Goal: Book appointment/travel/reservation

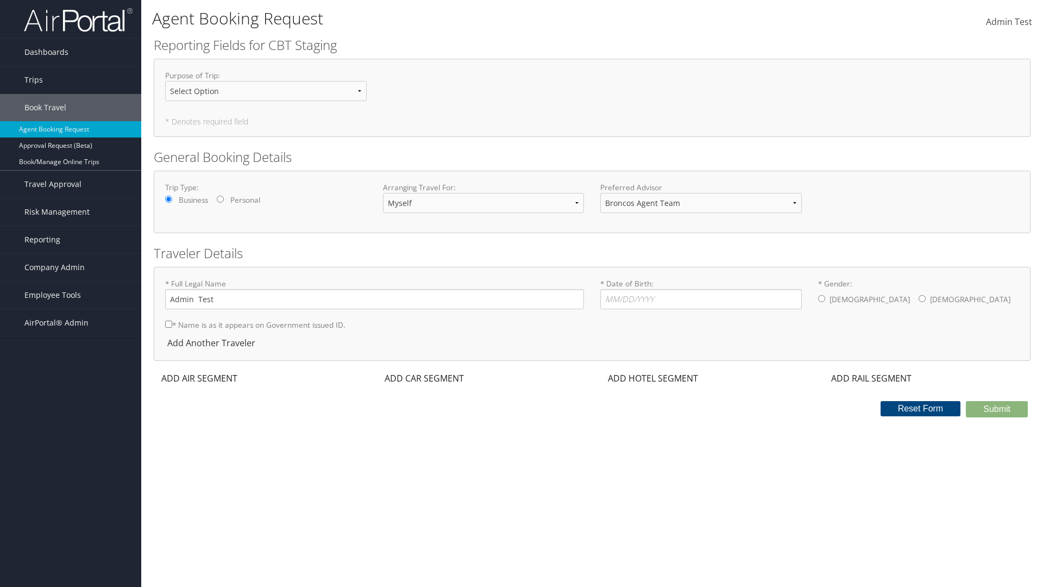
select select "[PERSON_NAME][EMAIL_ADDRESS][PERSON_NAME][DOMAIN_NAME]"
click at [701, 299] on input "* Date of Birth: Invalid Date" at bounding box center [700, 299] width 201 height 20
type input "[DATE]"
click at [821, 298] on input "* Gender: [DEMOGRAPHIC_DATA] [DEMOGRAPHIC_DATA]" at bounding box center [821, 298] width 7 height 7
radio input "true"
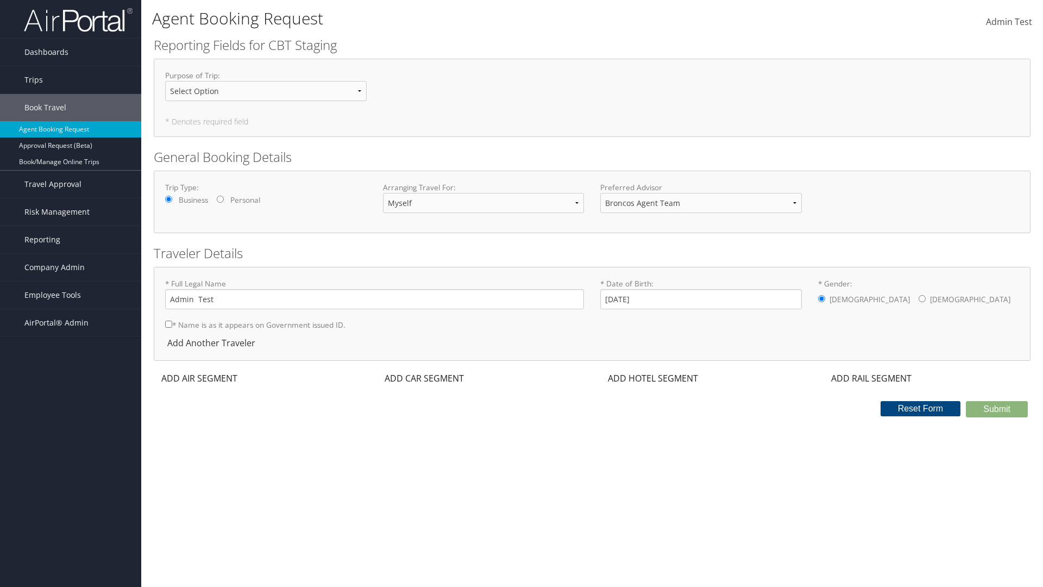
click at [168, 324] on input "* Name is as it appears on Government issued ID." at bounding box center [168, 323] width 7 height 7
checkbox input "true"
click at [199, 378] on div "ADD AIR SEGMENT" at bounding box center [198, 377] width 89 height 13
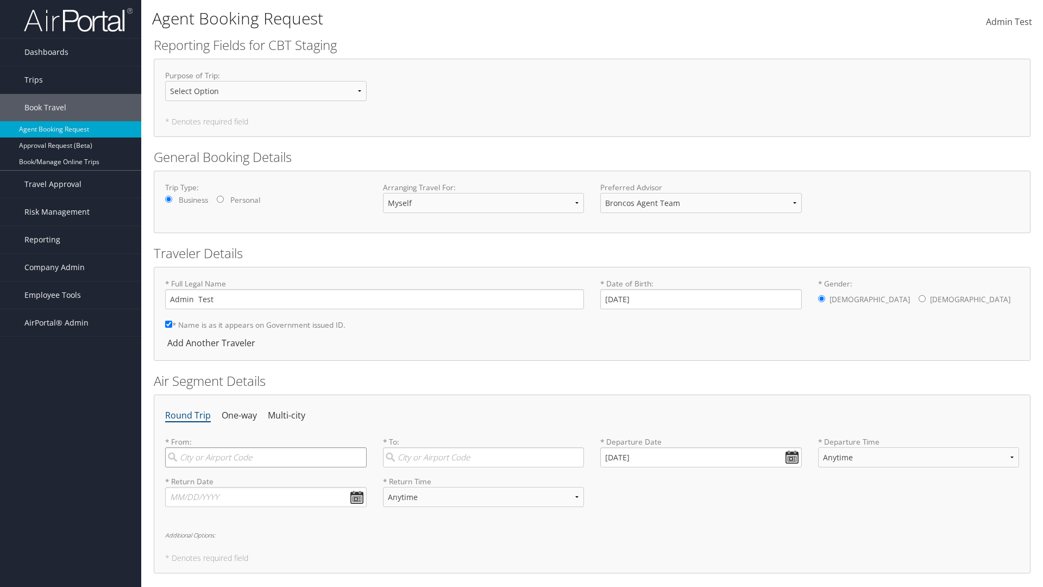
click at [266, 457] on input "search" at bounding box center [265, 457] width 201 height 20
click at [267, 479] on div "[GEOGRAPHIC_DATA] ([GEOGRAPHIC_DATA] [GEOGRAPHIC_DATA])" at bounding box center [267, 487] width 187 height 28
click at [267, 467] on input "[GEOGRAPHIC_DATA]" at bounding box center [265, 457] width 201 height 20
type input "[GEOGRAPHIC_DATA] ([GEOGRAPHIC_DATA] [GEOGRAPHIC_DATA])"
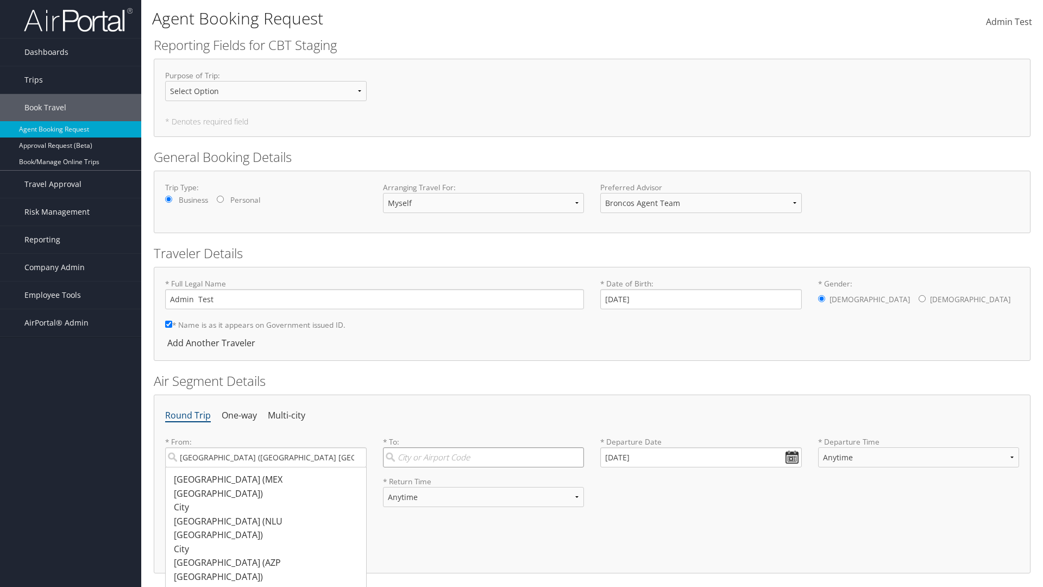
click at [483, 457] on input "search" at bounding box center [483, 457] width 201 height 20
